Goal: Task Accomplishment & Management: Manage account settings

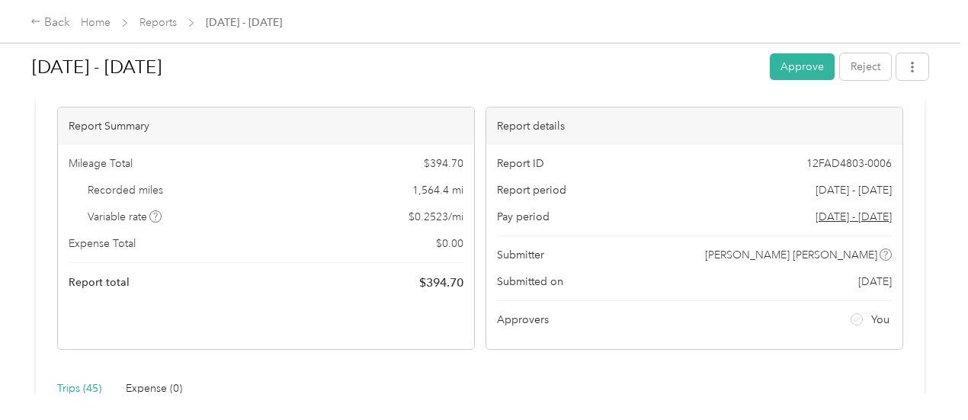
scroll to position [76, 0]
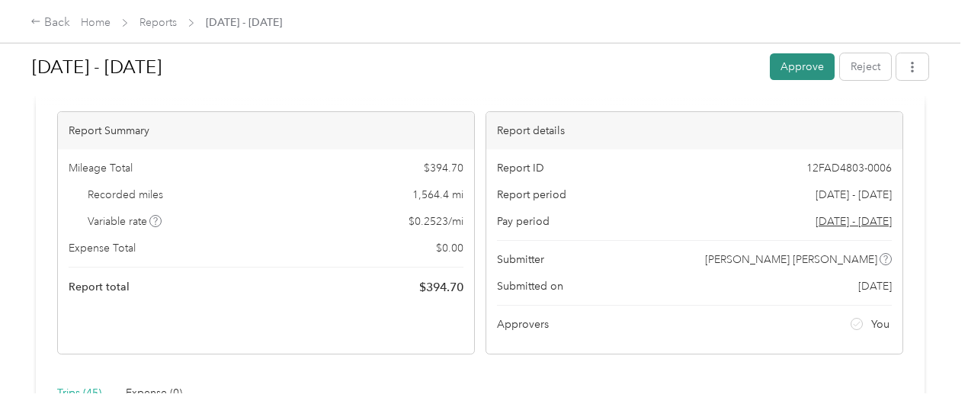
click at [785, 66] on button "Approve" at bounding box center [802, 66] width 65 height 27
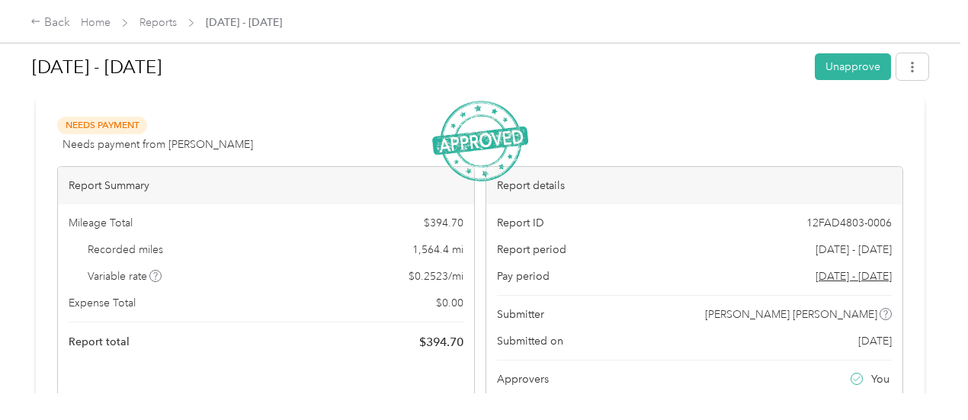
scroll to position [0, 0]
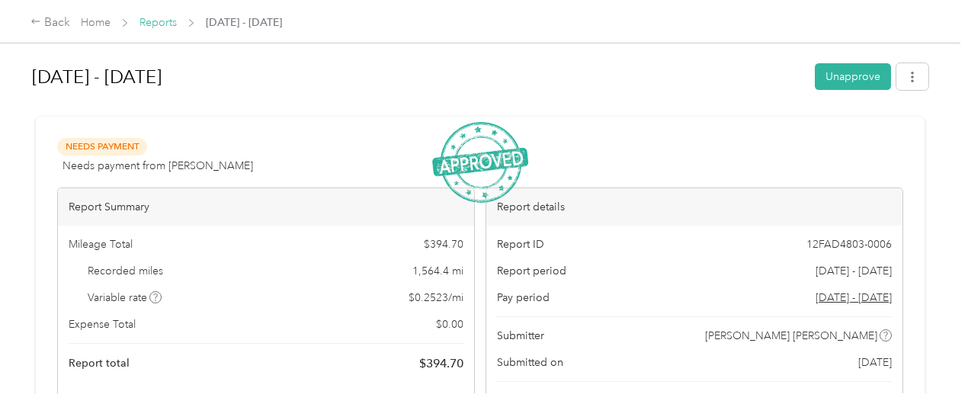
click at [158, 24] on link "Reports" at bounding box center [158, 22] width 37 height 13
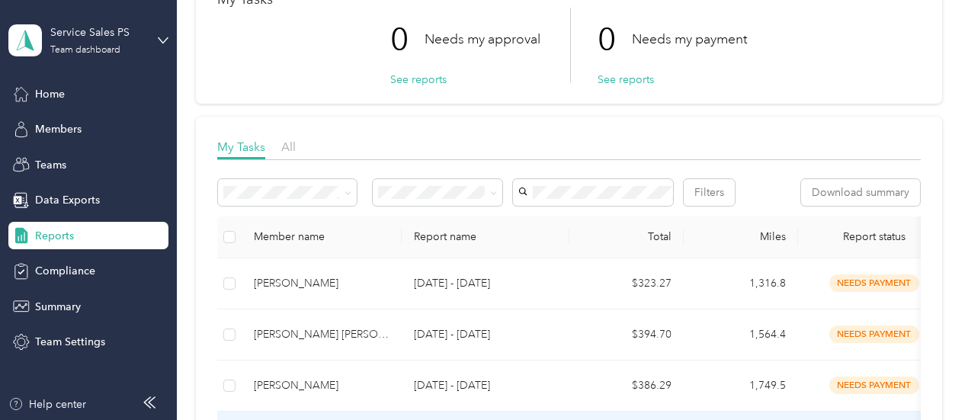
scroll to position [76, 0]
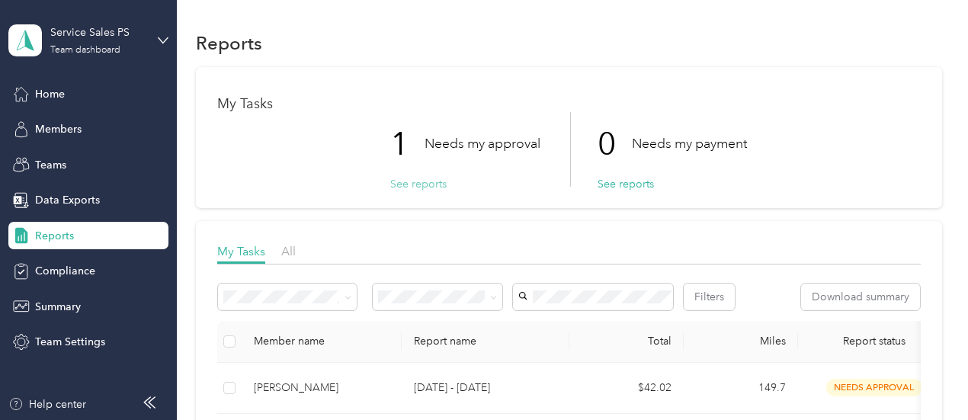
click at [419, 187] on button "See reports" at bounding box center [418, 184] width 56 height 16
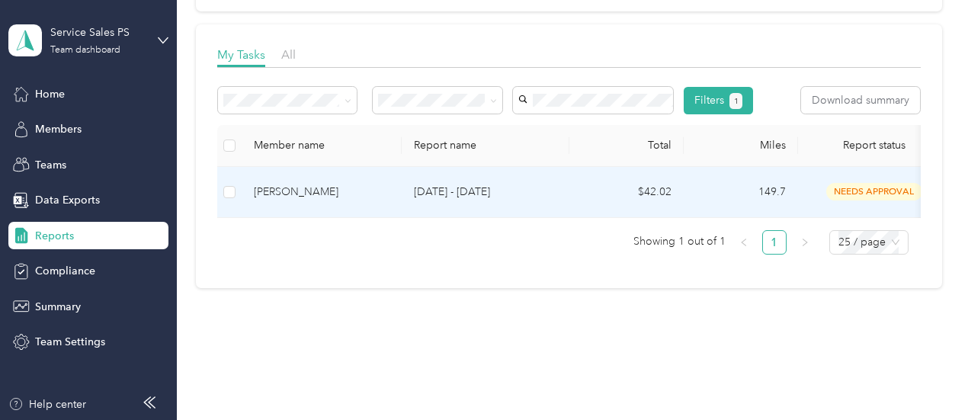
scroll to position [229, 0]
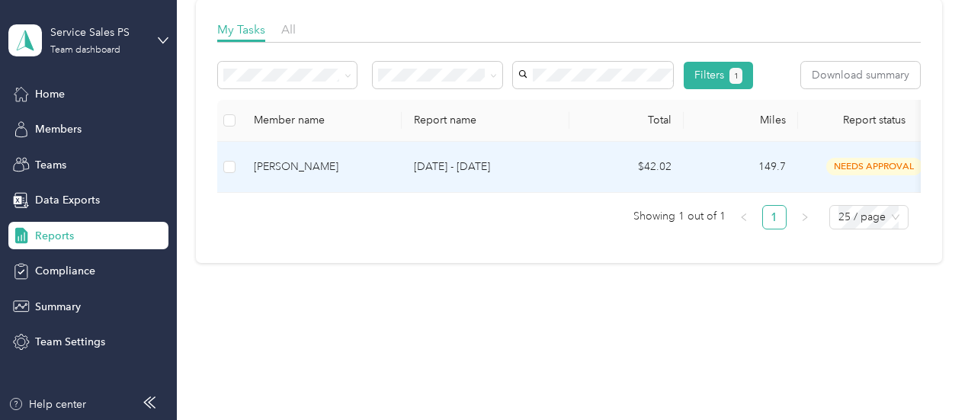
click at [299, 175] on div "[PERSON_NAME]" at bounding box center [322, 167] width 136 height 17
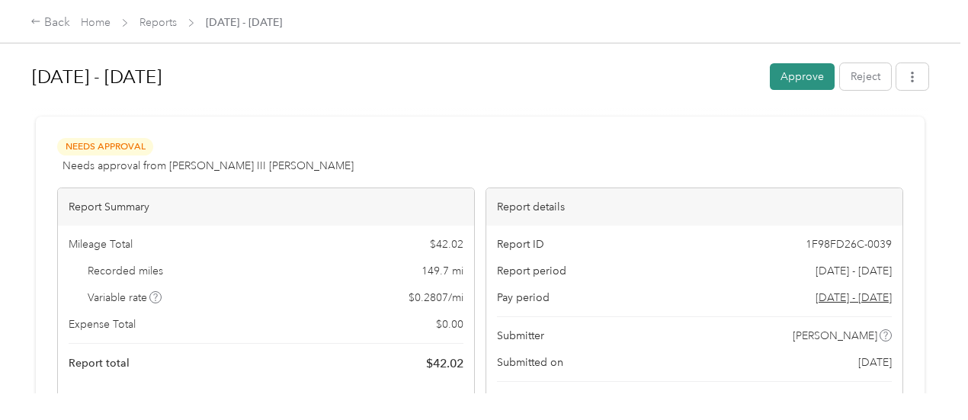
click at [779, 81] on button "Approve" at bounding box center [802, 76] width 65 height 27
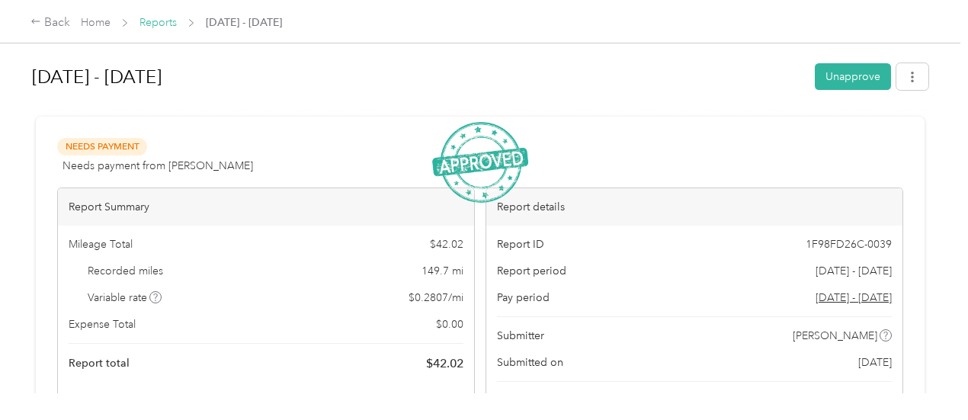
click at [153, 24] on link "Reports" at bounding box center [158, 22] width 37 height 13
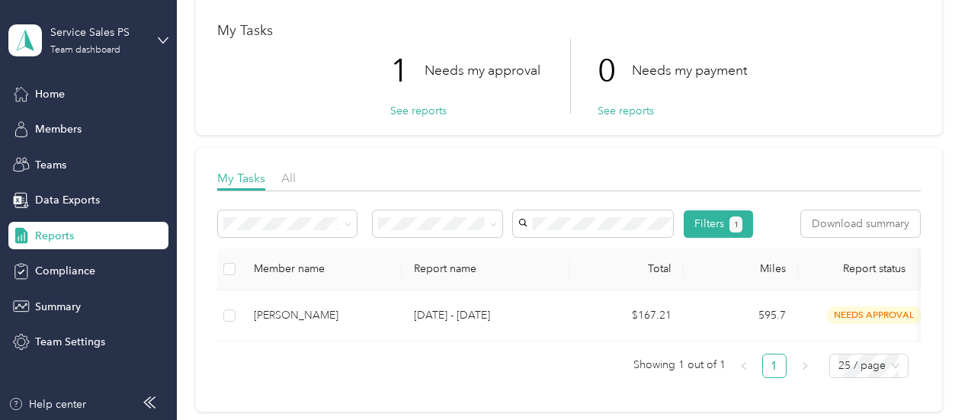
scroll to position [152, 0]
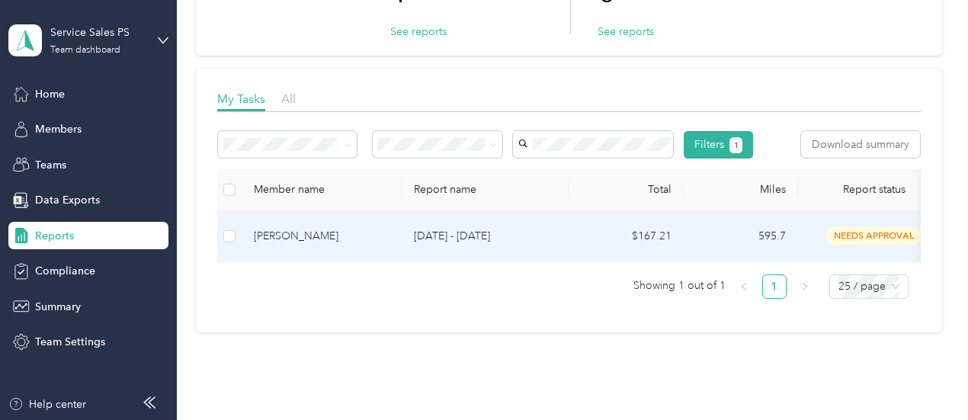
click at [344, 245] on div "[PERSON_NAME]" at bounding box center [322, 236] width 136 height 17
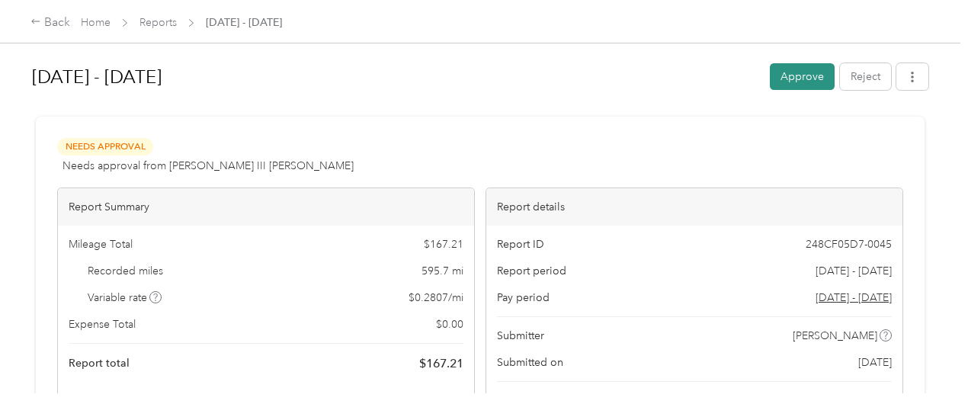
click at [787, 72] on button "Approve" at bounding box center [802, 76] width 65 height 27
